Goal: Use online tool/utility: Utilize a website feature to perform a specific function

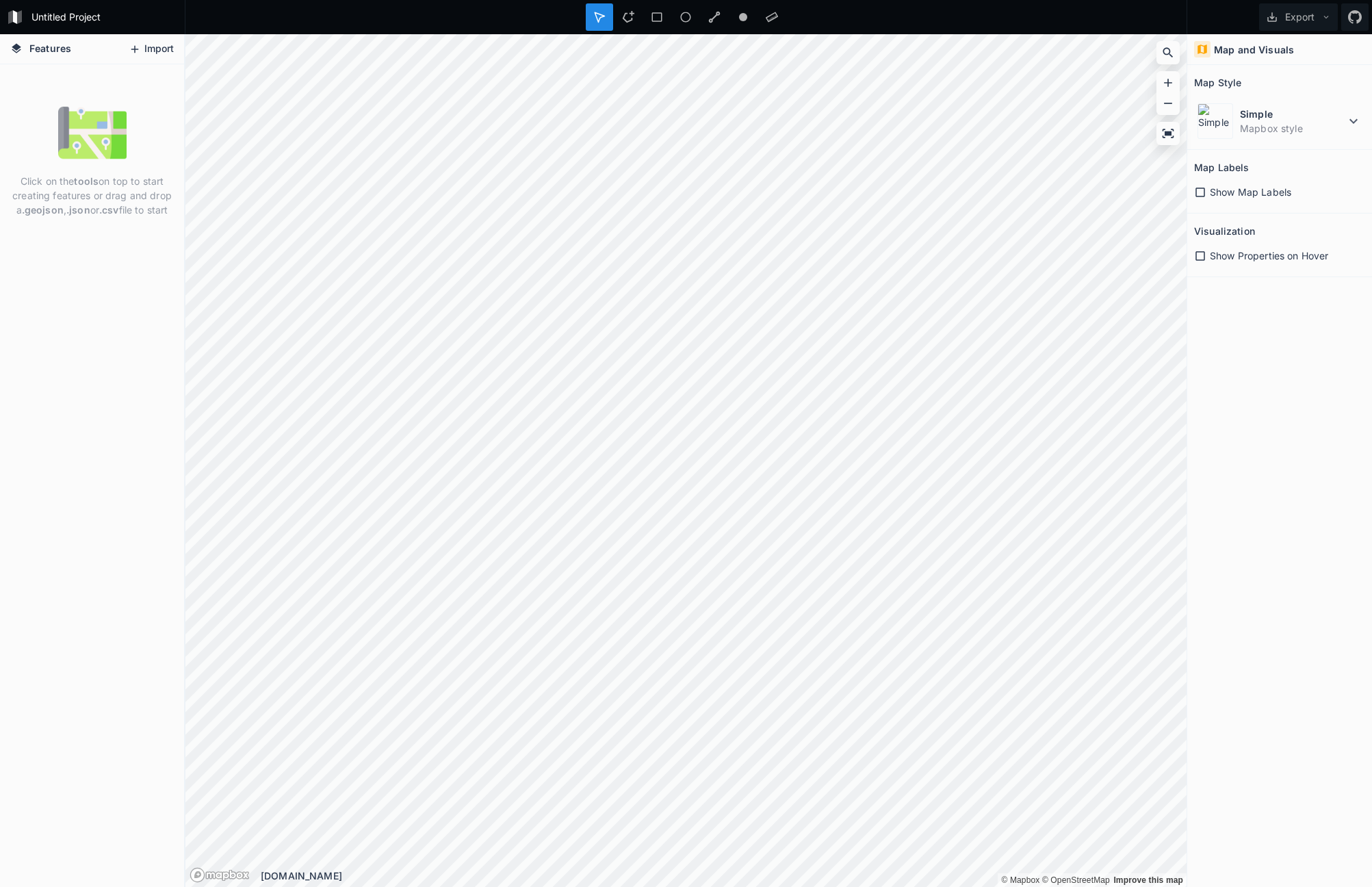
click at [155, 50] on button "Import" at bounding box center [151, 50] width 59 height 22
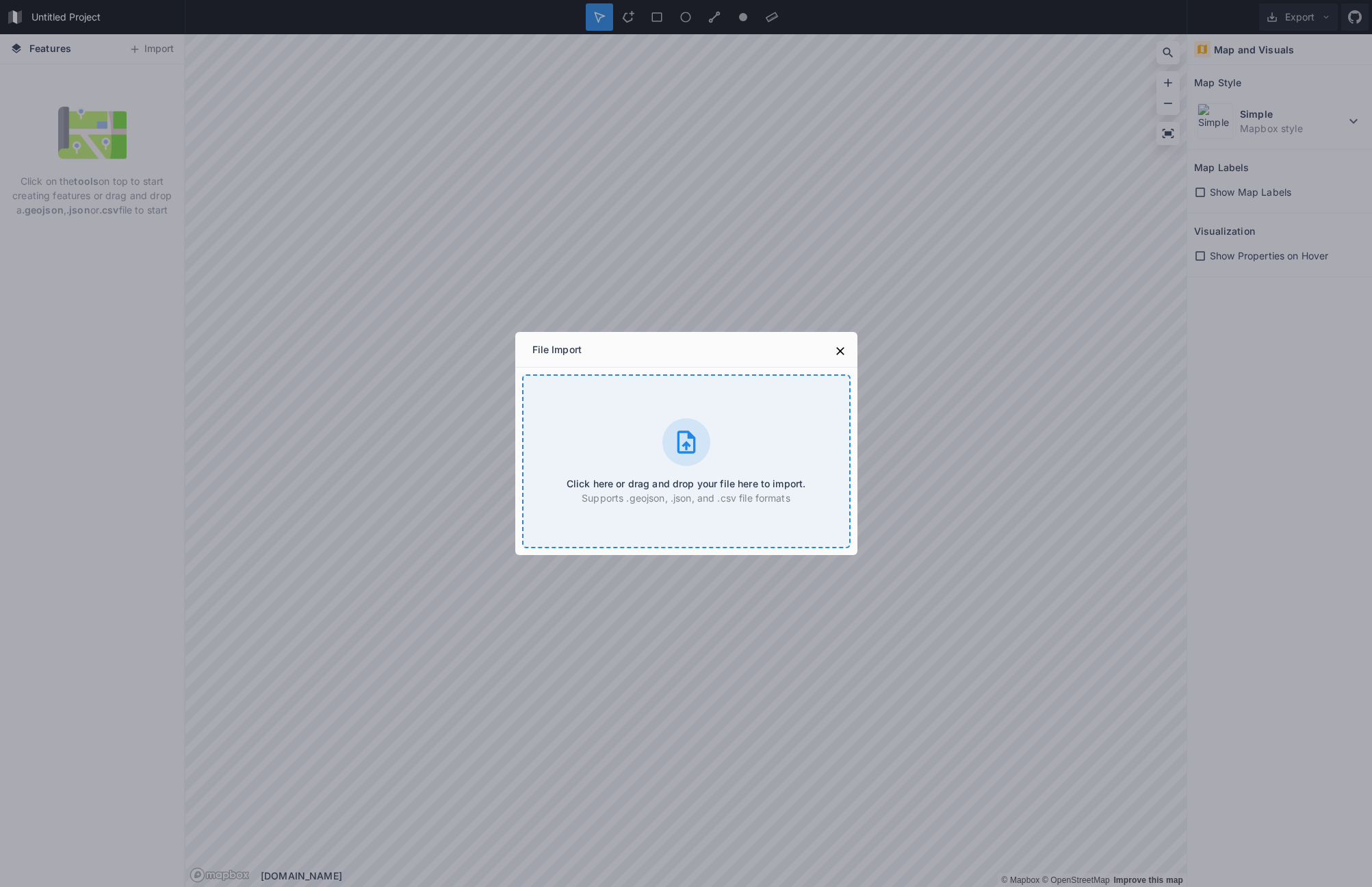
click at [684, 443] on icon at bounding box center [687, 443] width 28 height 28
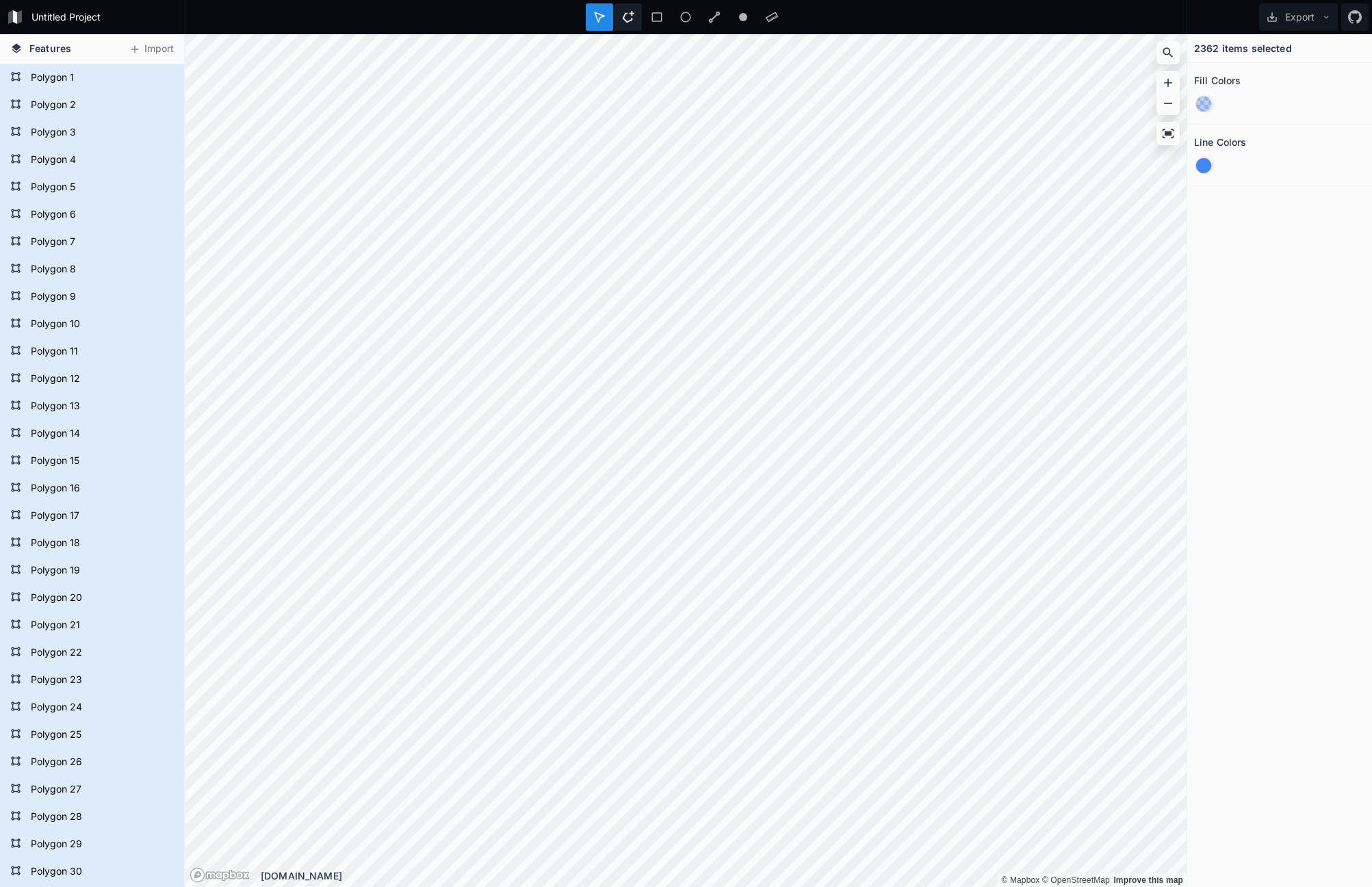
click at [627, 21] on icon at bounding box center [628, 17] width 12 height 12
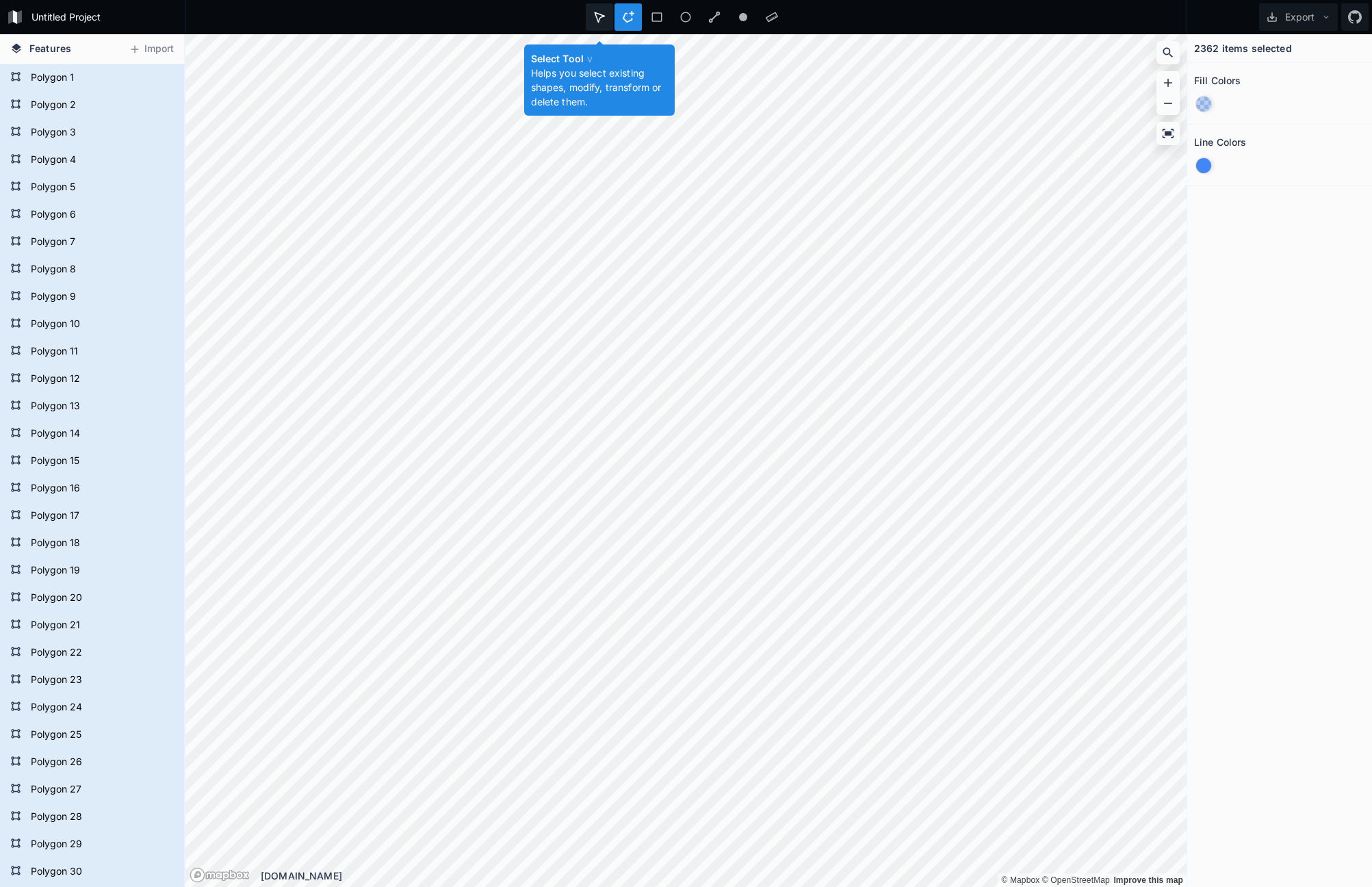
click at [601, 19] on icon at bounding box center [600, 17] width 12 height 12
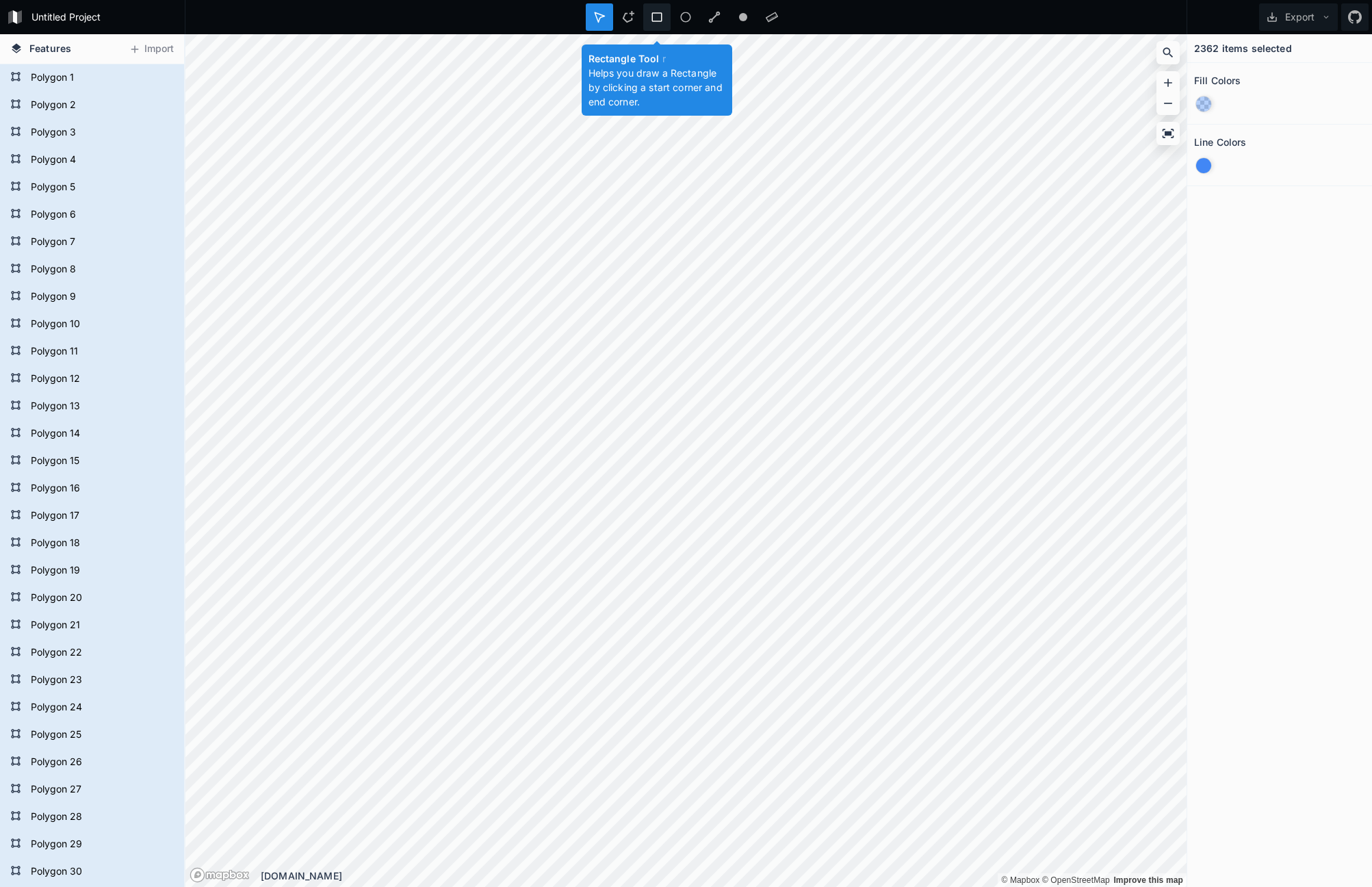
click at [654, 18] on icon at bounding box center [657, 17] width 12 height 12
click at [675, 17] on div at bounding box center [686, 17] width 28 height 28
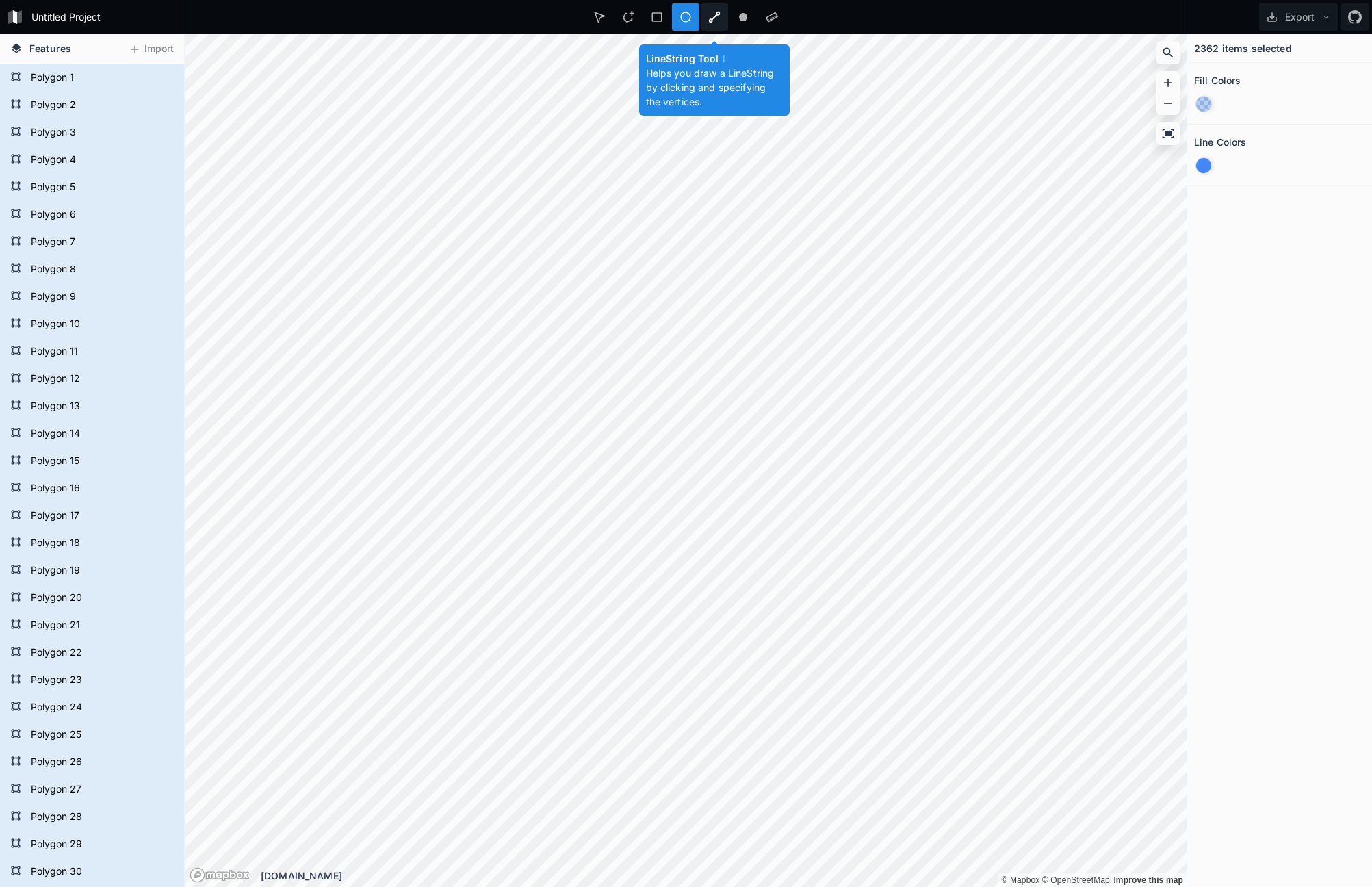
click at [721, 19] on div at bounding box center [715, 17] width 28 height 28
click at [755, 21] on div at bounding box center [744, 17] width 28 height 28
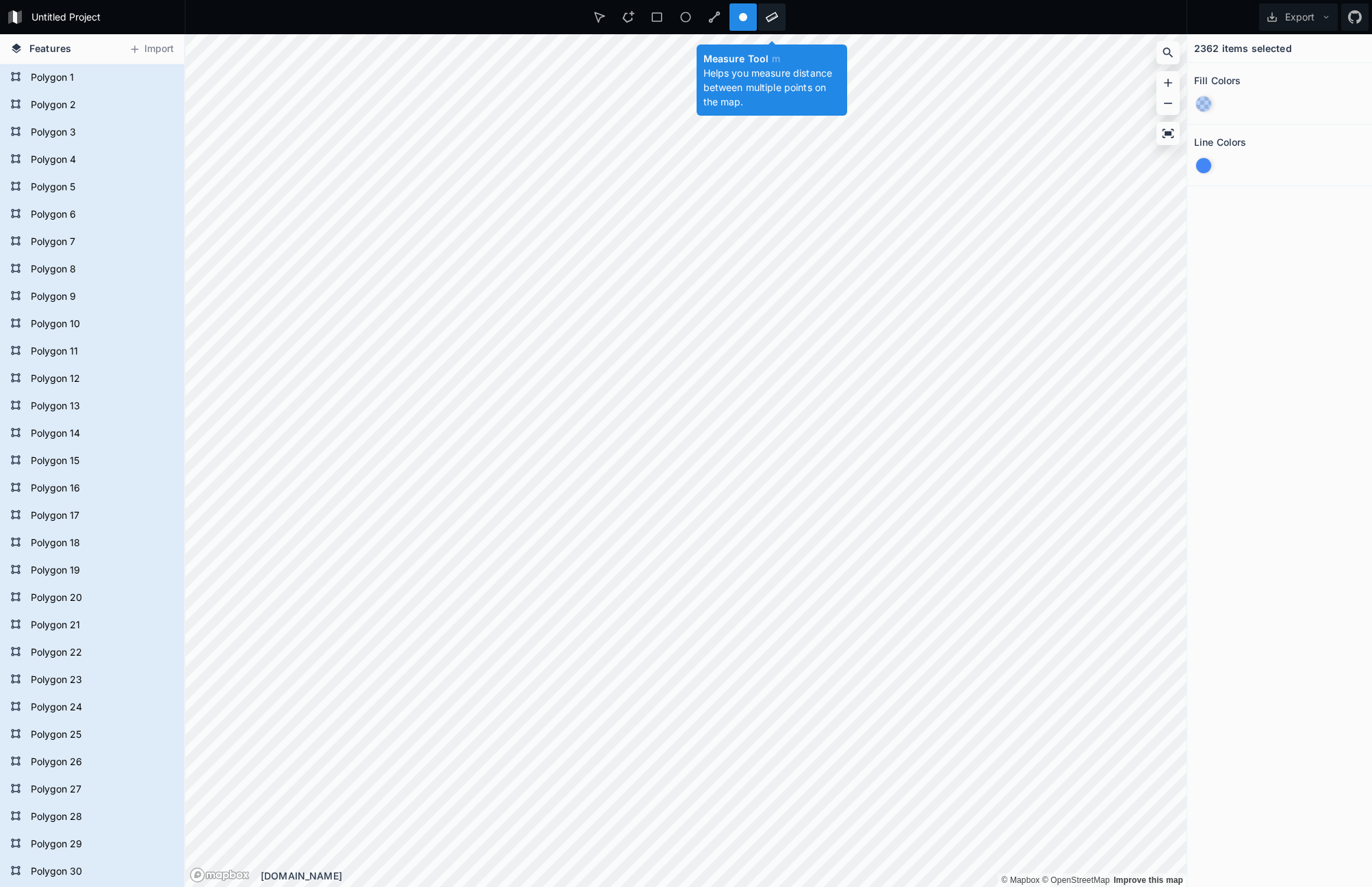
click at [770, 19] on icon at bounding box center [772, 17] width 12 height 12
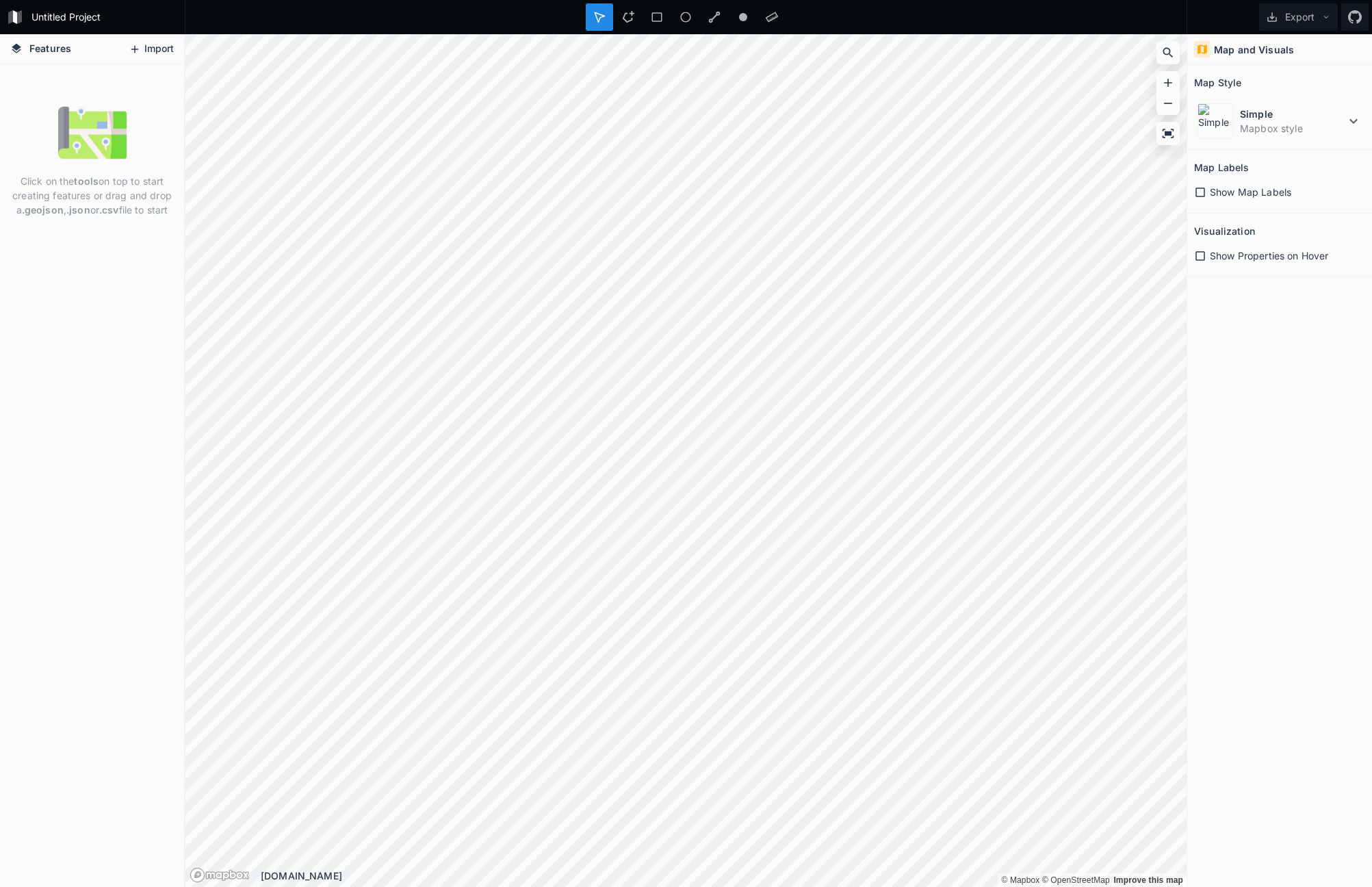
click at [150, 47] on button "Import" at bounding box center [151, 50] width 59 height 22
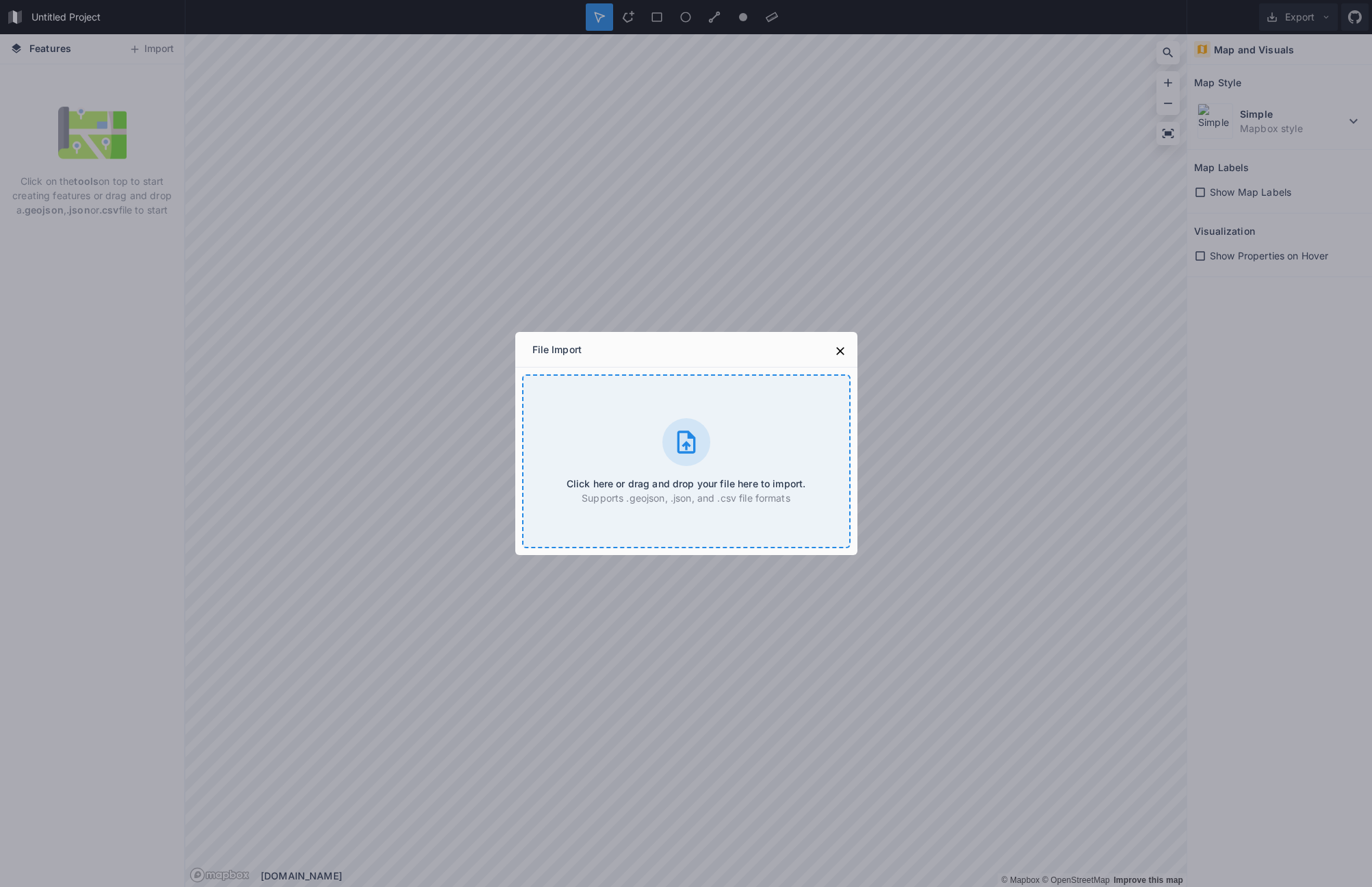
click at [688, 442] on icon at bounding box center [687, 443] width 28 height 28
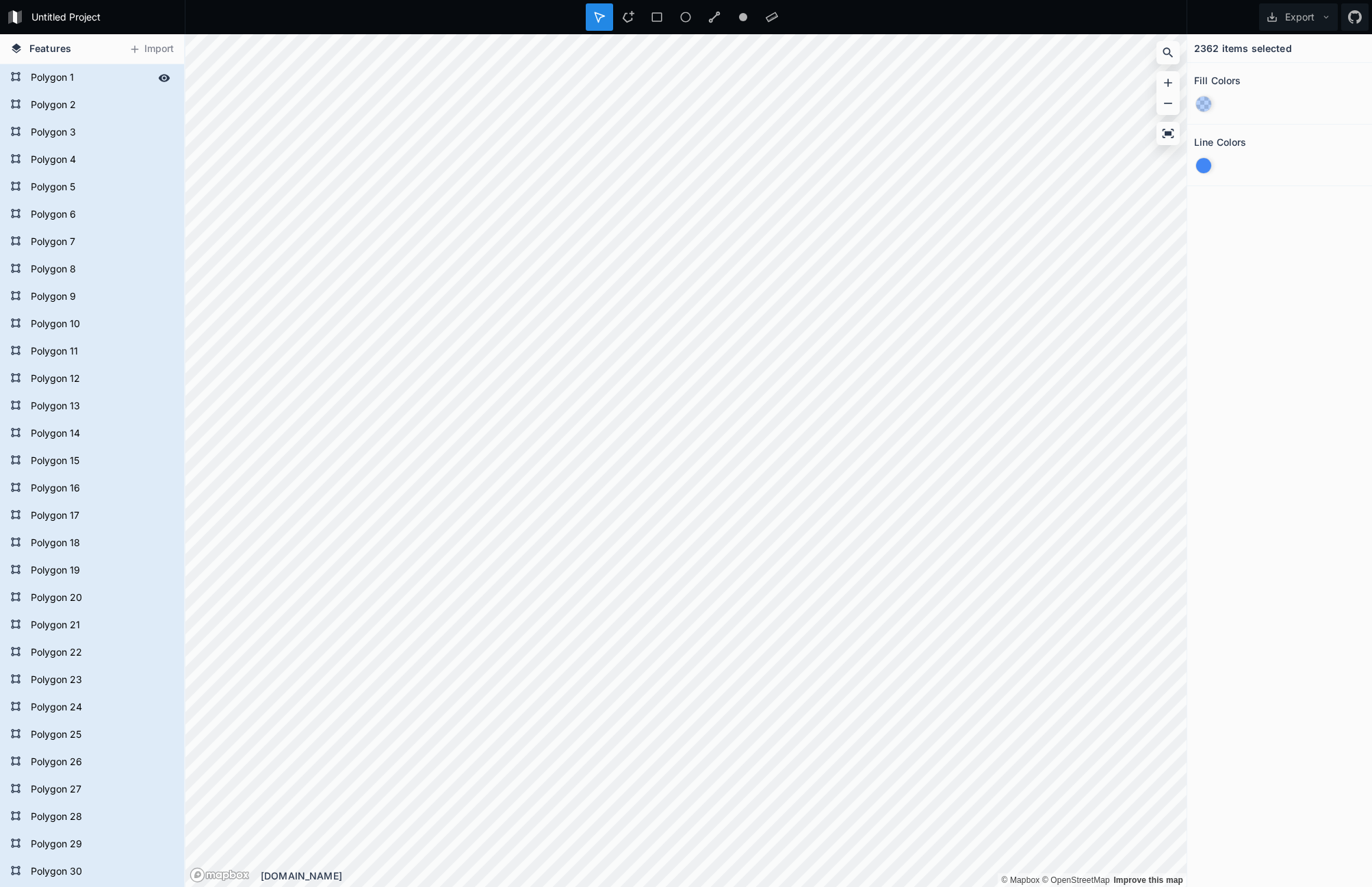
click at [45, 75] on form "Polygon 1" at bounding box center [90, 78] width 128 height 21
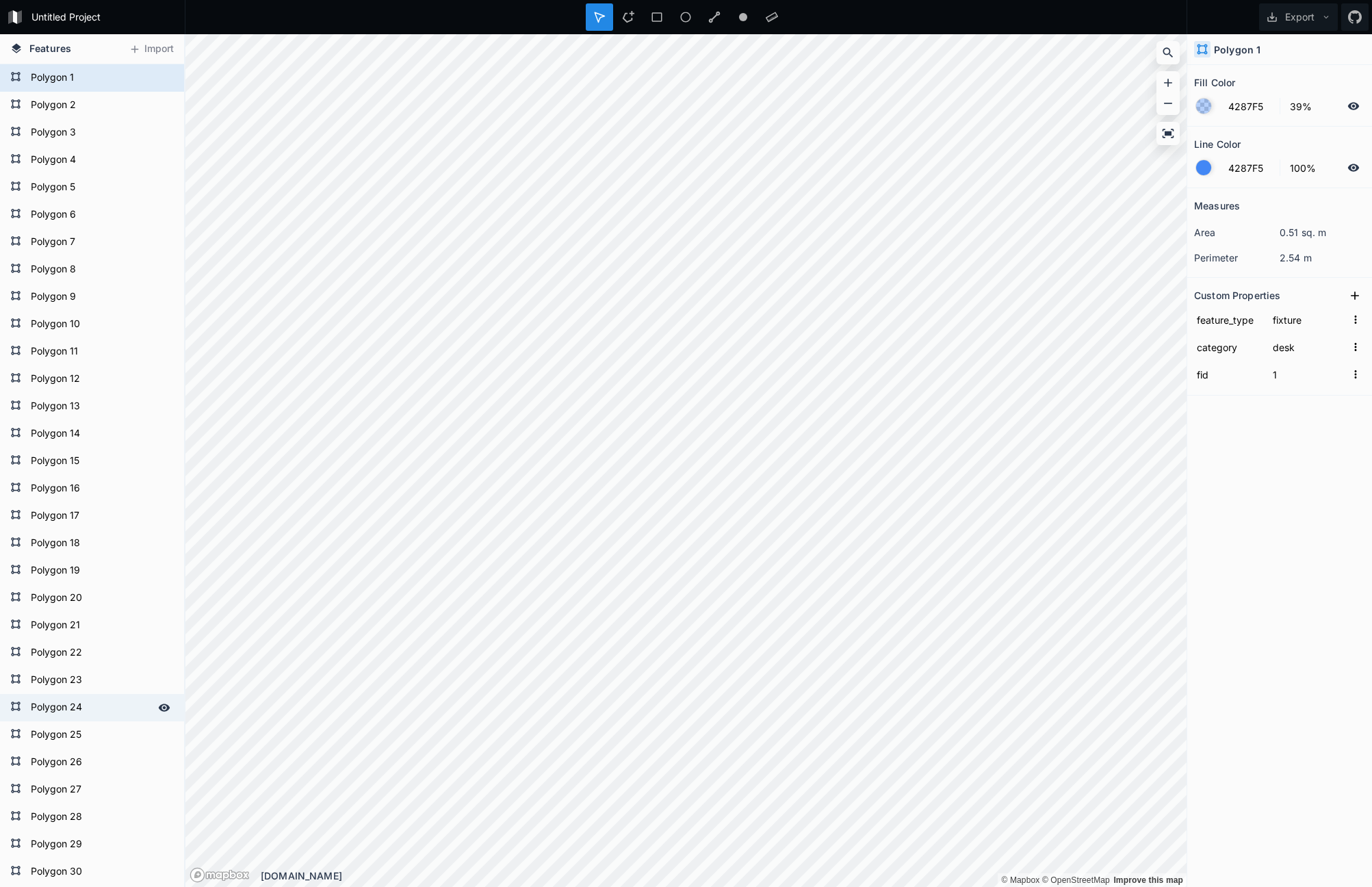
click at [62, 706] on form "Polygon 24" at bounding box center [90, 707] width 128 height 21
click at [62, 786] on form "Polygon 27" at bounding box center [90, 790] width 128 height 21
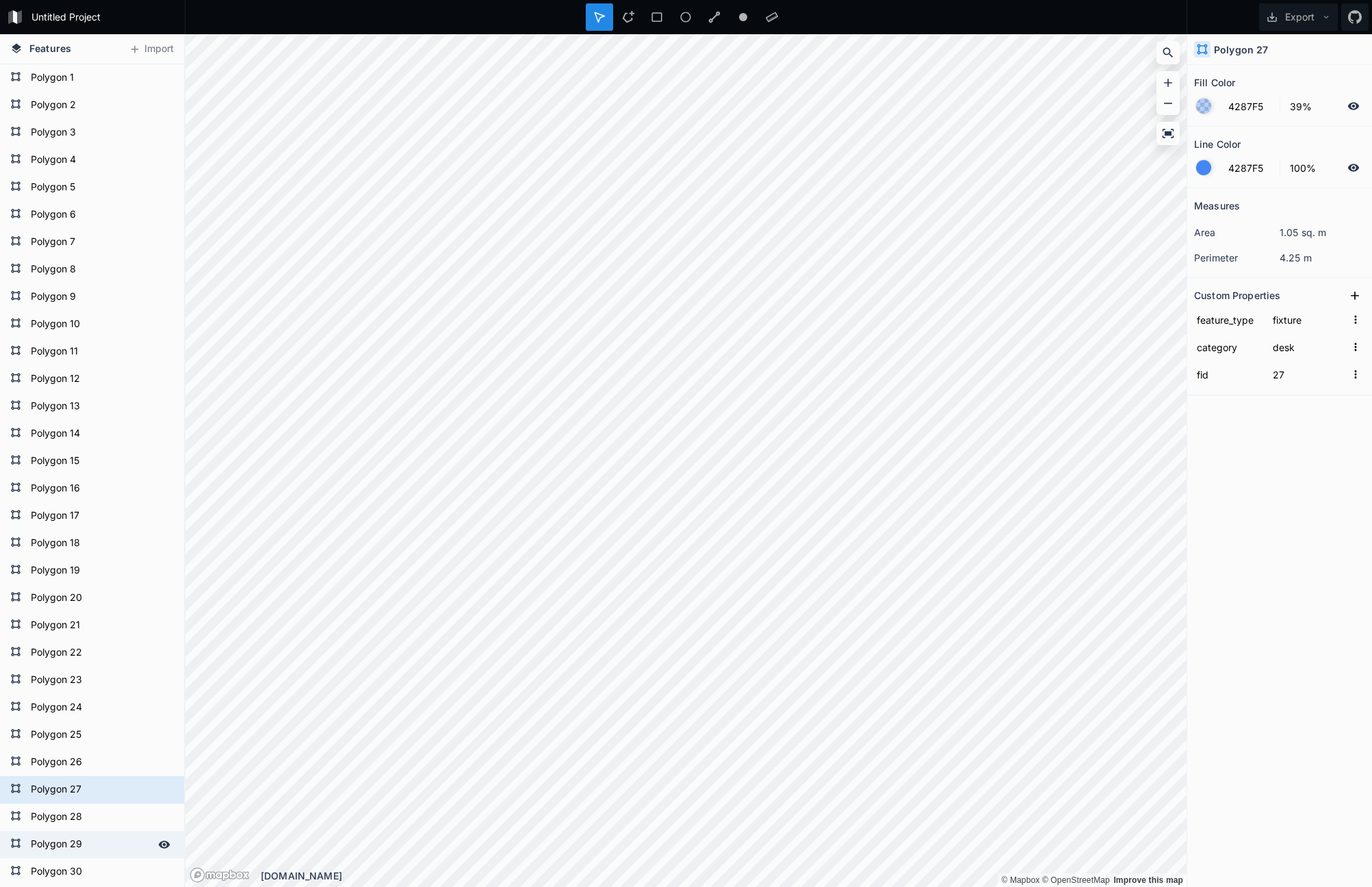
click at [64, 838] on form "Polygon 29" at bounding box center [90, 844] width 128 height 21
click at [55, 874] on form "Polygon 30" at bounding box center [90, 872] width 128 height 21
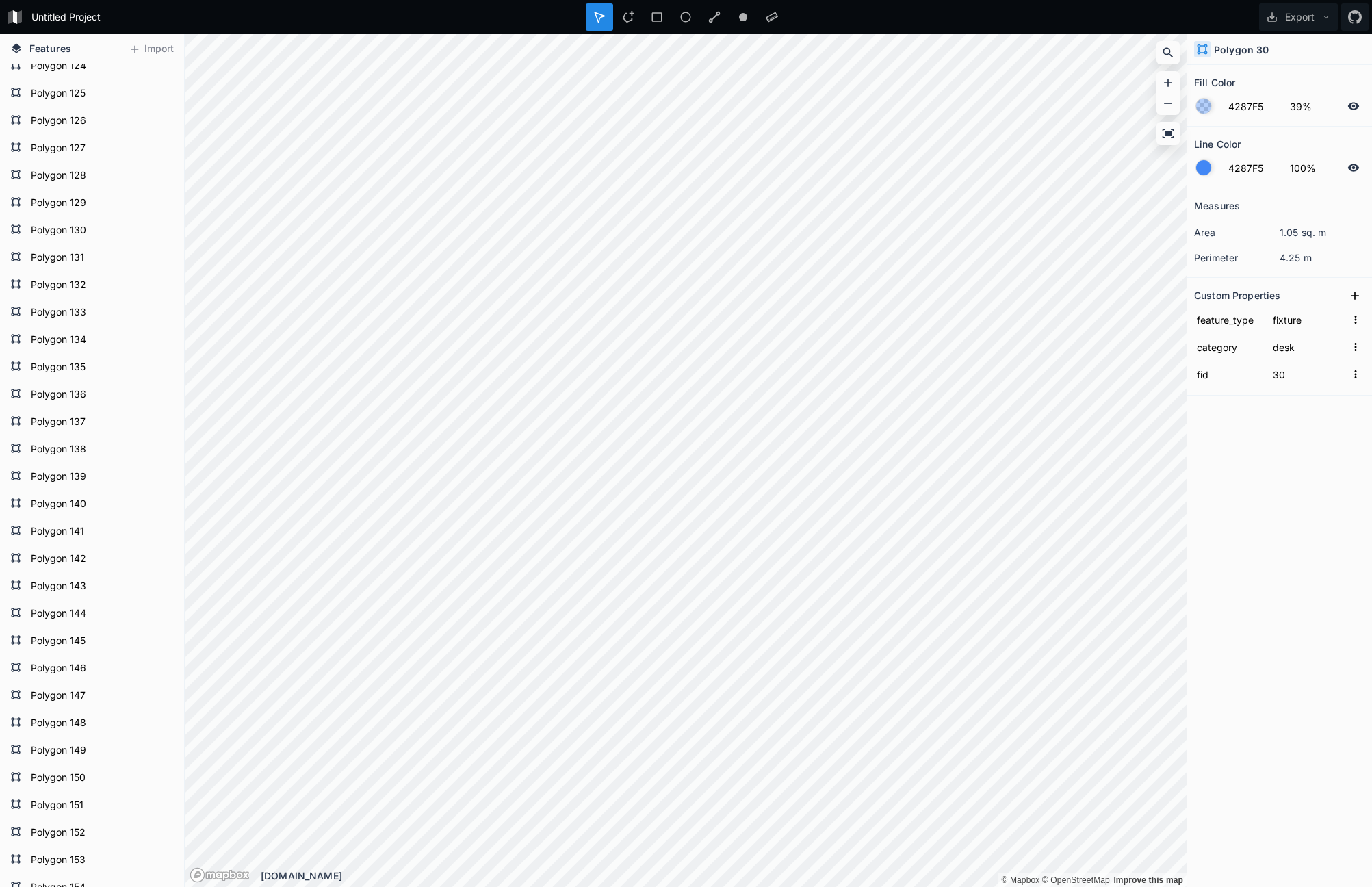
scroll to position [3702, 0]
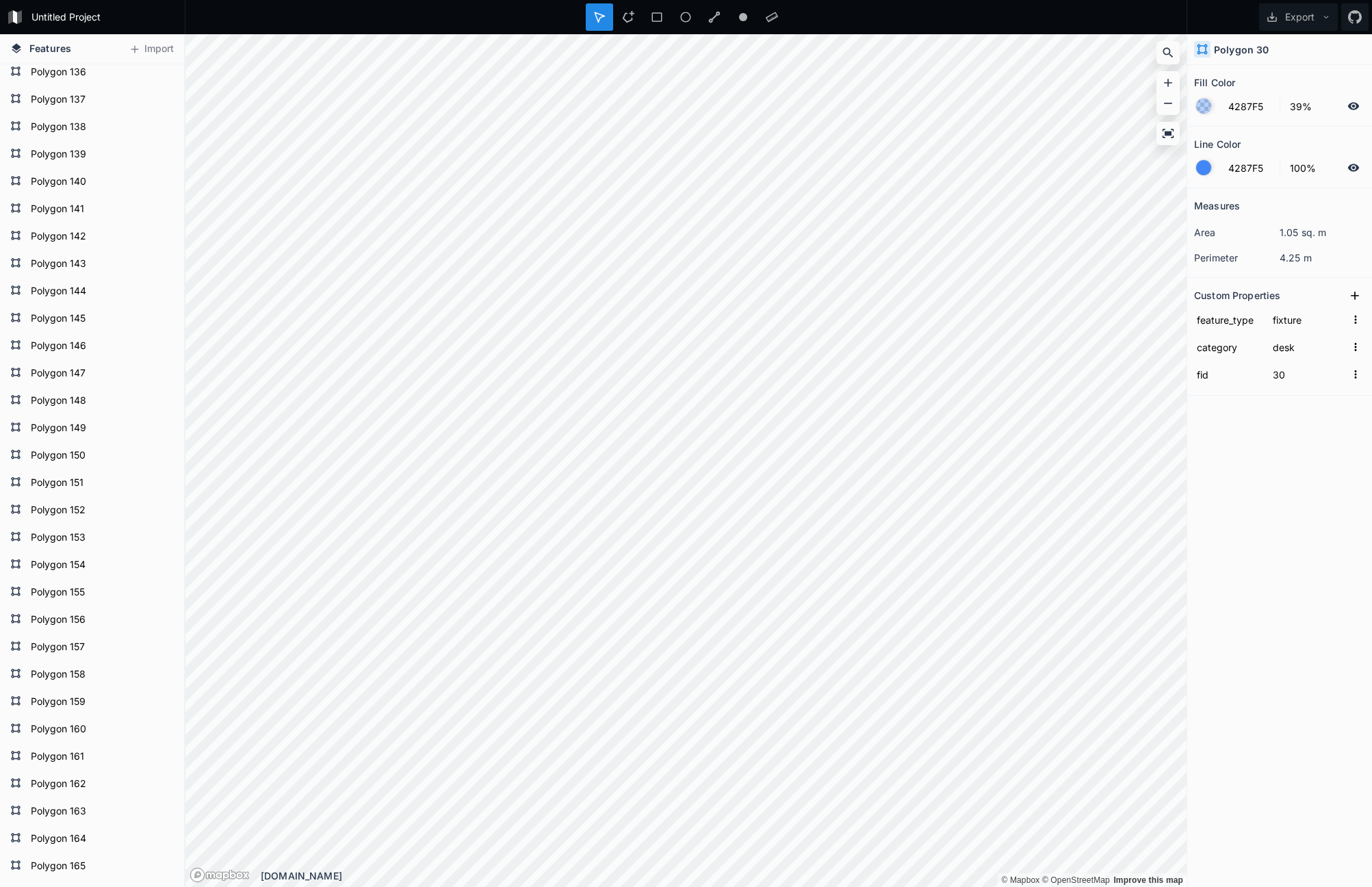
click at [75, 664] on form "Polygon 158" at bounding box center [100, 674] width 147 height 21
click at [71, 623] on form "Polygon 156" at bounding box center [90, 620] width 128 height 21
click at [86, 477] on form "Polygon 151" at bounding box center [90, 483] width 128 height 21
type input "152"
type input "furniture"
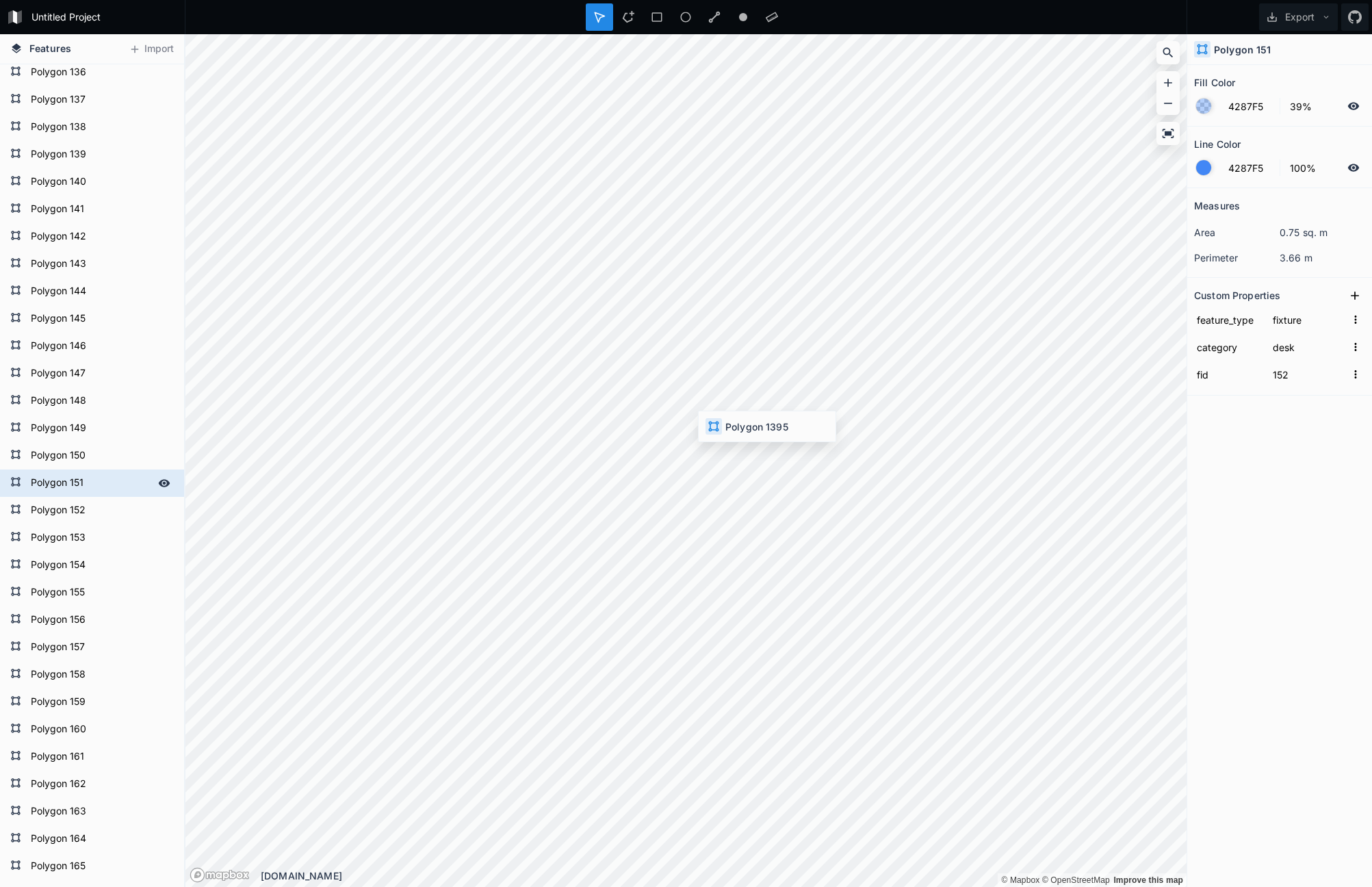
type input "1396"
click at [706, 458] on icon at bounding box center [712, 456] width 12 height 12
type input "desk"
type input "113"
click at [803, 526] on div "Search this area" at bounding box center [812, 527] width 137 height 28
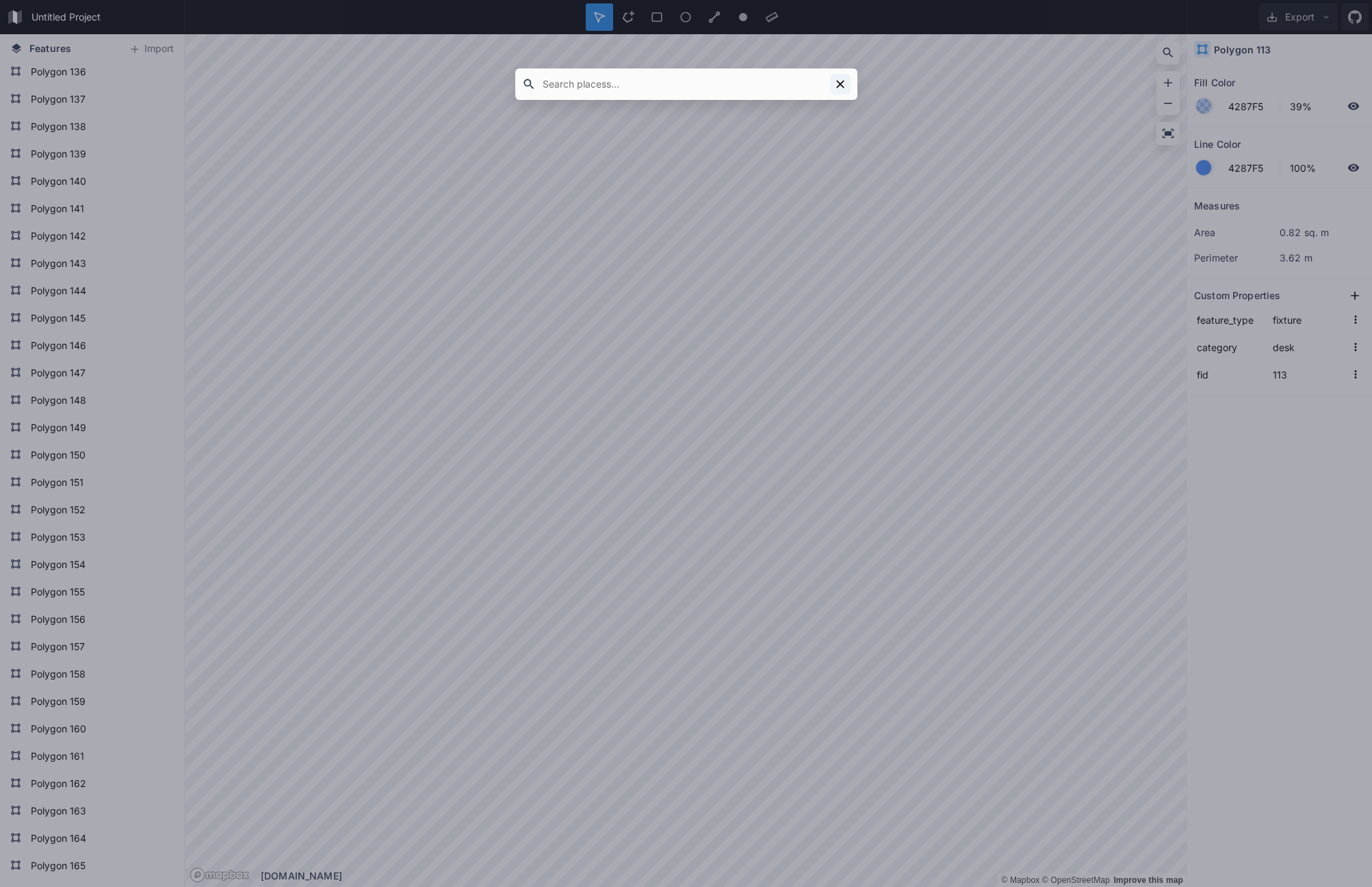
click at [846, 85] on icon at bounding box center [840, 85] width 14 height 14
